Goal: Obtain resource: Obtain resource

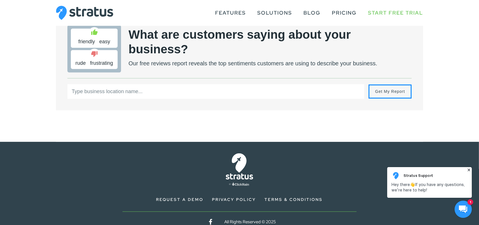
scroll to position [487, 0]
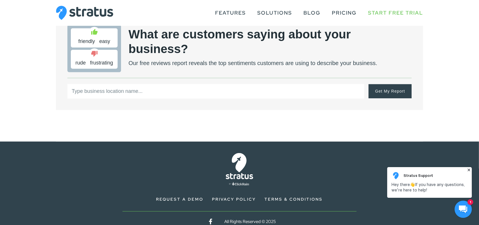
click at [381, 92] on span "Get My Report" at bounding box center [390, 92] width 30 height 6
click at [388, 94] on span "Get My Report" at bounding box center [390, 92] width 30 height 6
click at [146, 94] on input "text" at bounding box center [215, 91] width 297 height 15
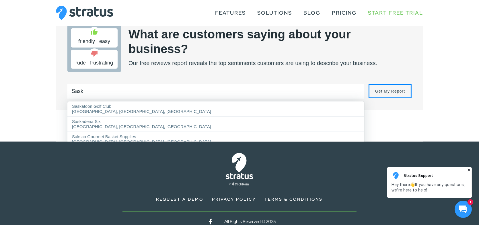
scroll to position [494, 0]
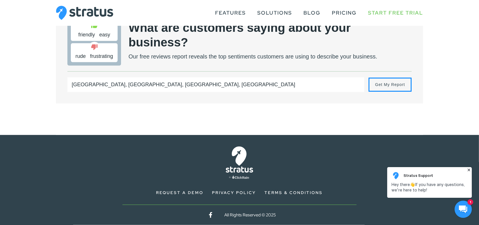
click at [178, 84] on input "[GEOGRAPHIC_DATA], [GEOGRAPHIC_DATA], [GEOGRAPHIC_DATA], [GEOGRAPHIC_DATA]" at bounding box center [215, 84] width 297 height 15
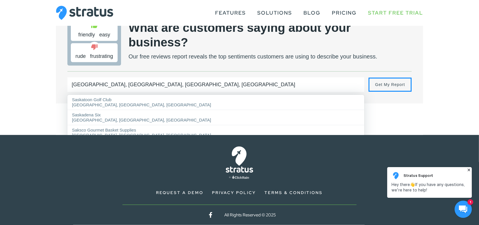
drag, startPoint x: 215, startPoint y: 86, endPoint x: 201, endPoint y: 84, distance: 13.4
click at [212, 86] on input "[GEOGRAPHIC_DATA], [GEOGRAPHIC_DATA], [GEOGRAPHIC_DATA], [GEOGRAPHIC_DATA]" at bounding box center [215, 84] width 297 height 15
drag, startPoint x: 201, startPoint y: 84, endPoint x: 178, endPoint y: 83, distance: 23.8
click at [191, 84] on input "[GEOGRAPHIC_DATA], [GEOGRAPHIC_DATA], [GEOGRAPHIC_DATA], [GEOGRAPHIC_DATA]" at bounding box center [215, 84] width 297 height 15
drag, startPoint x: 178, startPoint y: 83, endPoint x: 154, endPoint y: 83, distance: 23.2
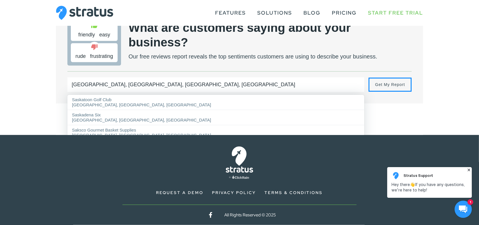
click at [172, 83] on input "[GEOGRAPHIC_DATA], [GEOGRAPHIC_DATA], [GEOGRAPHIC_DATA], [GEOGRAPHIC_DATA]" at bounding box center [215, 84] width 297 height 15
drag, startPoint x: 154, startPoint y: 83, endPoint x: 131, endPoint y: 83, distance: 23.5
click at [142, 83] on input "[GEOGRAPHIC_DATA], [GEOGRAPHIC_DATA], [GEOGRAPHIC_DATA], [GEOGRAPHIC_DATA]" at bounding box center [215, 84] width 297 height 15
click at [82, 85] on input "[GEOGRAPHIC_DATA], [GEOGRAPHIC_DATA], [GEOGRAPHIC_DATA], [GEOGRAPHIC_DATA]" at bounding box center [215, 84] width 297 height 15
click at [77, 86] on input "[GEOGRAPHIC_DATA], [GEOGRAPHIC_DATA], [GEOGRAPHIC_DATA], [GEOGRAPHIC_DATA]" at bounding box center [215, 84] width 297 height 15
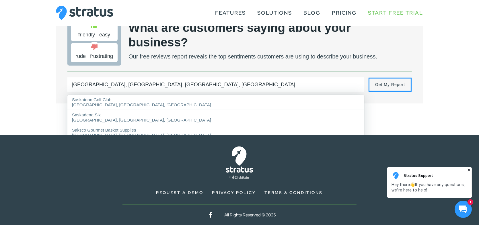
click at [76, 86] on input "[GEOGRAPHIC_DATA], [GEOGRAPHIC_DATA], [GEOGRAPHIC_DATA], [GEOGRAPHIC_DATA]" at bounding box center [215, 84] width 297 height 15
click at [214, 85] on input "[GEOGRAPHIC_DATA], [GEOGRAPHIC_DATA], [GEOGRAPHIC_DATA], [GEOGRAPHIC_DATA]" at bounding box center [215, 84] width 297 height 15
click at [212, 85] on input "[GEOGRAPHIC_DATA], [GEOGRAPHIC_DATA], [GEOGRAPHIC_DATA], [GEOGRAPHIC_DATA]" at bounding box center [215, 84] width 297 height 15
click at [203, 84] on input "[GEOGRAPHIC_DATA], [GEOGRAPHIC_DATA], [GEOGRAPHIC_DATA], [GEOGRAPHIC_DATA]" at bounding box center [215, 84] width 297 height 15
drag, startPoint x: 198, startPoint y: 84, endPoint x: 166, endPoint y: 84, distance: 32.4
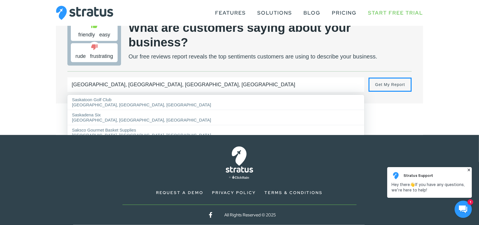
click at [170, 84] on input "[GEOGRAPHIC_DATA], [GEOGRAPHIC_DATA], [GEOGRAPHIC_DATA], [GEOGRAPHIC_DATA]" at bounding box center [215, 84] width 297 height 15
drag, startPoint x: 142, startPoint y: 84, endPoint x: 133, endPoint y: 84, distance: 8.9
click at [133, 84] on input "[GEOGRAPHIC_DATA], [GEOGRAPHIC_DATA], [GEOGRAPHIC_DATA], [GEOGRAPHIC_DATA]" at bounding box center [215, 84] width 297 height 15
click at [228, 85] on input "[GEOGRAPHIC_DATA], [GEOGRAPHIC_DATA], [GEOGRAPHIC_DATA], [GEOGRAPHIC_DATA]" at bounding box center [215, 84] width 297 height 15
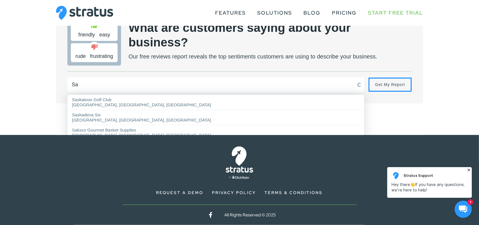
type input "S"
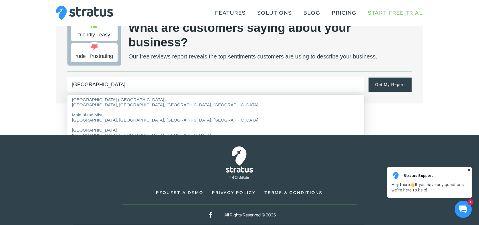
type input "[GEOGRAPHIC_DATA]"
click at [391, 84] on span "Get My Report" at bounding box center [390, 85] width 30 height 6
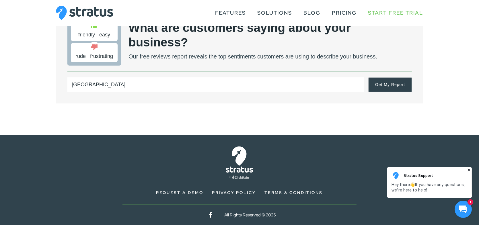
click at [398, 87] on span "Get My Report" at bounding box center [390, 85] width 30 height 6
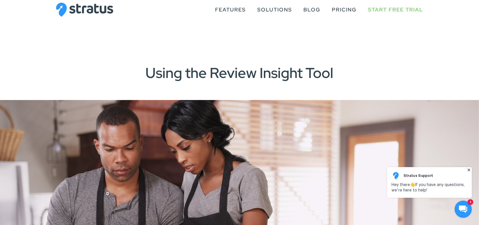
scroll to position [0, 0]
